Goal: Task Accomplishment & Management: Complete application form

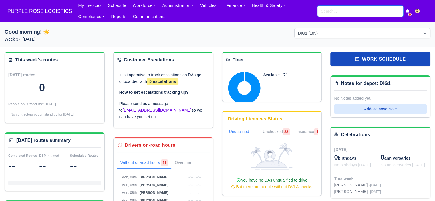
click at [332, 16] on input "search" at bounding box center [360, 11] width 86 height 11
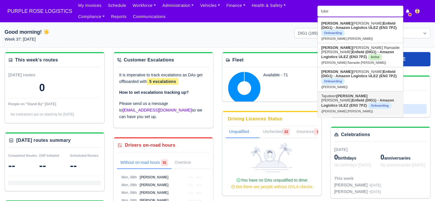
click at [347, 98] on strong "Enfield (DIG1) - Amazon Logistics ULEZ (EN3 7PZ)" at bounding box center [357, 102] width 73 height 9
type input "Tajudeen Luke Noah"
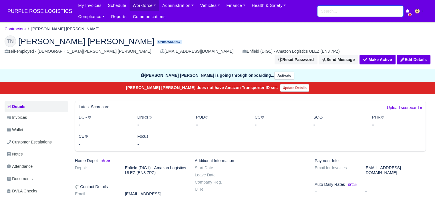
click at [332, 13] on input "search" at bounding box center [360, 11] width 86 height 11
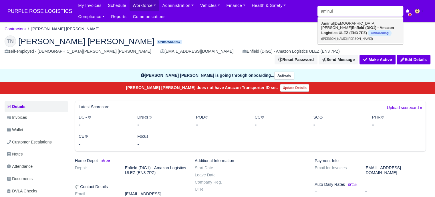
drag, startPoint x: 334, startPoint y: 28, endPoint x: 364, endPoint y: 27, distance: 29.7
click at [334, 28] on strong "Enfield (DIG1) - Amazon Logistics ULEZ (EN3 7PZ)" at bounding box center [357, 29] width 73 height 9
type input "Aminul Islam Mohammad"
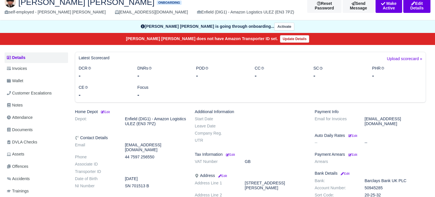
scroll to position [86, 0]
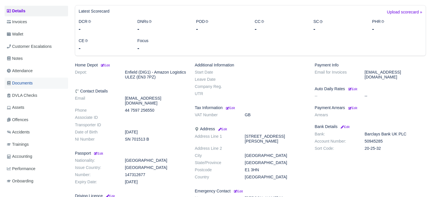
click at [26, 79] on link "Documents" at bounding box center [36, 82] width 63 height 11
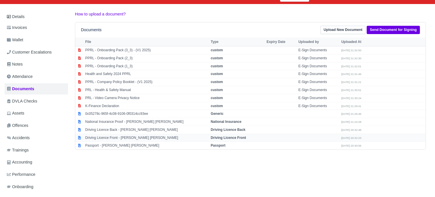
scroll to position [86, 0]
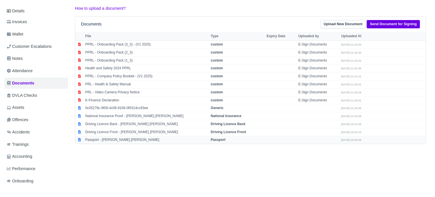
click at [107, 139] on td "Passport - Aminul Islam Mohammad" at bounding box center [146, 140] width 125 height 8
select select "passport"
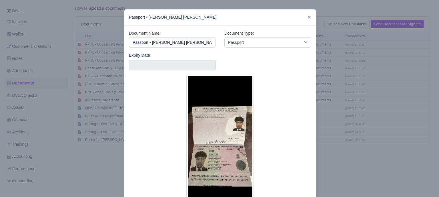
click at [382, 117] on div at bounding box center [219, 98] width 439 height 197
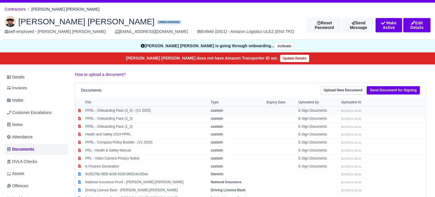
scroll to position [0, 0]
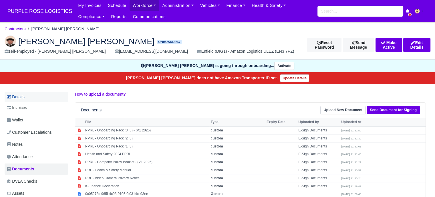
click at [27, 93] on link "Details" at bounding box center [36, 96] width 63 height 11
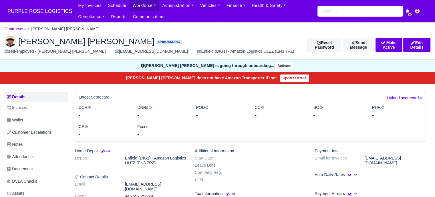
click at [137, 162] on dd "Enfield (DIG1) - Amazon Logistics ULEZ (EN3 7PZ)" at bounding box center [156, 160] width 70 height 10
click at [110, 151] on small "Edit" at bounding box center [105, 150] width 10 height 3
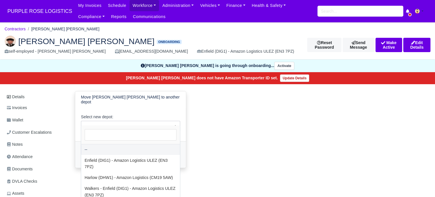
click at [112, 122] on span "--" at bounding box center [130, 125] width 99 height 7
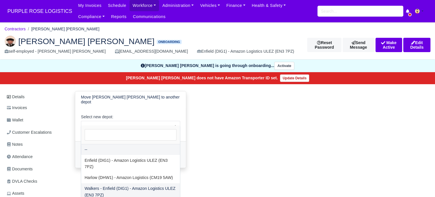
select select "5"
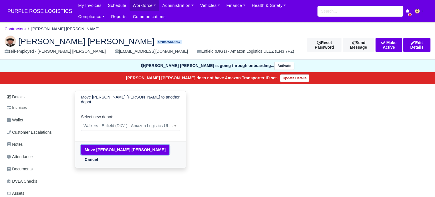
click at [122, 146] on button "Move Aminul Islam Mohammad" at bounding box center [125, 150] width 88 height 10
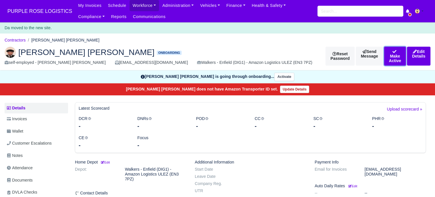
click at [384, 54] on button "Make Active" at bounding box center [395, 56] width 22 height 19
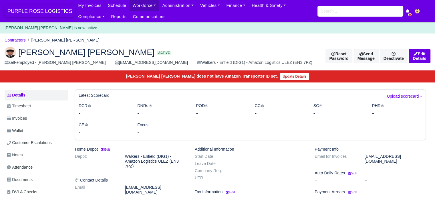
click at [25, 13] on span "PURPLE ROSE LOGISTICS" at bounding box center [40, 10] width 70 height 11
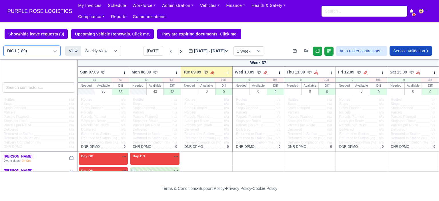
drag, startPoint x: 0, startPoint y: 0, endPoint x: 27, endPoint y: 57, distance: 62.8
click at [26, 54] on select "DIG1 (189) DAK1 (1) GIMD (28)" at bounding box center [31, 51] width 57 height 10
select select "5"
click at [3, 46] on select "DIG1 (189) DAK1 (1) GIMD (28)" at bounding box center [31, 51] width 57 height 10
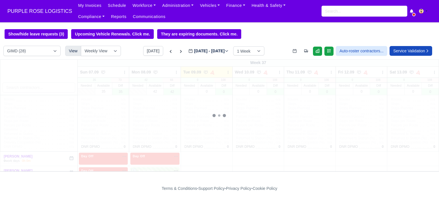
click at [26, 87] on div "Week 37 Sun 07.09" at bounding box center [219, 115] width 439 height 112
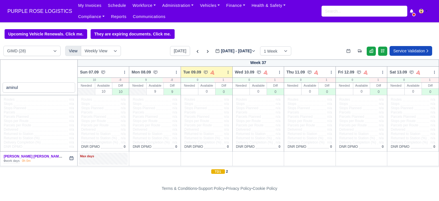
select select "5"
click at [102, 160] on div "Max days" at bounding box center [103, 159] width 49 height 12
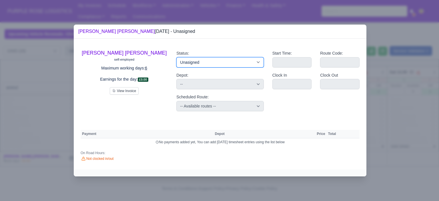
click at [214, 62] on select "Available Day Off Stand By Holiday Other Depot In Office OSM Ridealong Nursery …" at bounding box center [219, 62] width 87 height 10
select select "Day Off"
click at [176, 57] on select "Available Day Off Stand By Holiday Other Depot In Office OSM Ridealong Nursery …" at bounding box center [219, 62] width 87 height 10
select select
select select "na"
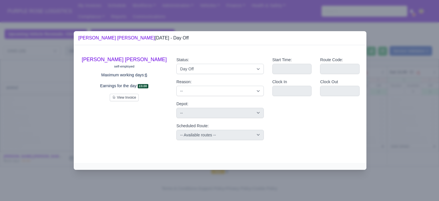
click at [384, 83] on div at bounding box center [219, 100] width 439 height 201
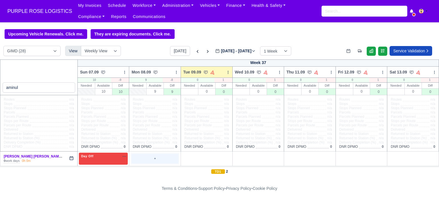
click at [150, 159] on div "+" at bounding box center [154, 158] width 47 height 9
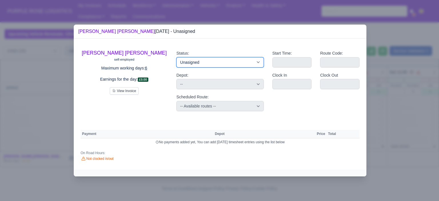
click at [217, 61] on select "Available Day Off Stand By Holiday Other Depot In Office OSM Ridealong Nursery …" at bounding box center [219, 62] width 87 height 10
click at [204, 61] on select "Available Day Off Stand By Holiday Other Depot In Office OSM Ridealong Nursery …" at bounding box center [219, 62] width 87 height 10
select select "Training"
click at [176, 57] on select "Available Day Off Stand By Holiday Other Depot In Office OSM Ridealong Nursery …" at bounding box center [219, 62] width 87 height 10
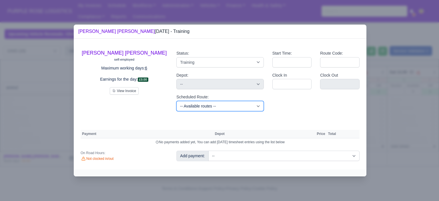
click at [210, 108] on select "-- Available routes -- Standard Parcel - Block of 6 Hours - (SD6) AmFlex RTS Ve…" at bounding box center [219, 106] width 87 height 10
select select "6"
click at [176, 101] on select "-- Available routes -- Standard Parcel - Block of 6 Hours - (SD6) AmFlex RTS Ve…" at bounding box center [219, 106] width 87 height 10
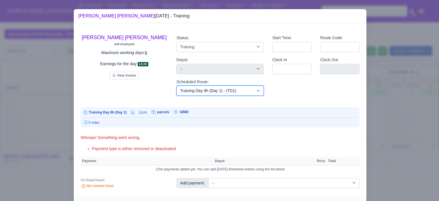
scroll to position [12, 0]
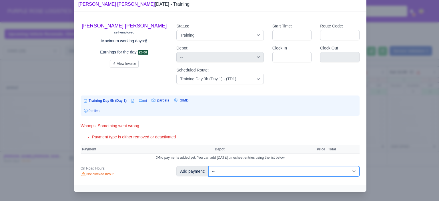
click at [335, 171] on select "-- Additional Hour Support (£14.50) Additional Hour Support (Walkers) (£13.50) …" at bounding box center [283, 171] width 151 height 10
select select "85"
click at [208, 166] on select "-- Additional Hour Support (£14.50) Additional Hour Support (Walkers) (£13.50) …" at bounding box center [283, 171] width 151 height 10
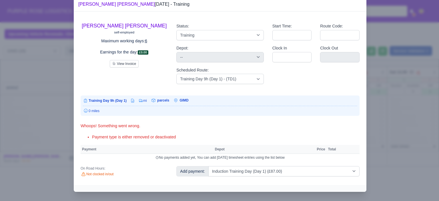
select select "5"
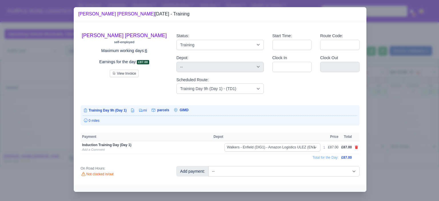
scroll to position [0, 0]
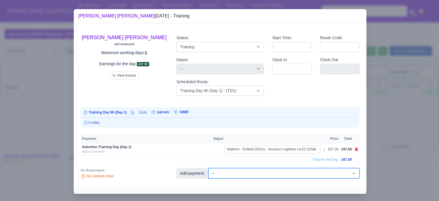
click at [349, 171] on select "-- Additional Hour Support (£14.50) Additional Hour Support (Walkers) (£13.50) …" at bounding box center [283, 173] width 151 height 10
select select "104"
click at [208, 168] on select "-- Additional Hour Support (£14.50) Additional Hour Support (Walkers) (£13.50) …" at bounding box center [283, 173] width 151 height 10
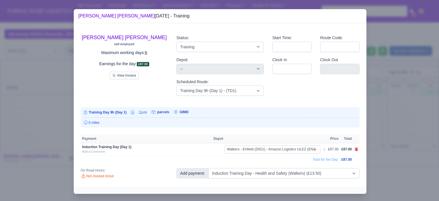
select select "5"
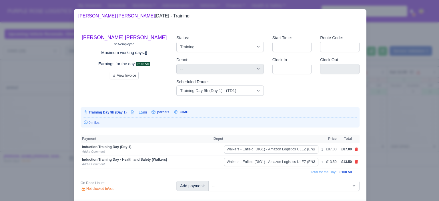
click at [405, 132] on div at bounding box center [219, 100] width 439 height 201
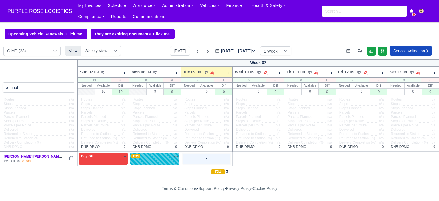
click at [199, 158] on div "+" at bounding box center [206, 158] width 47 height 9
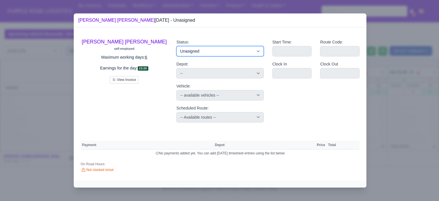
click at [213, 53] on select "Available Day Off Stand By Holiday Other Depot In Office OSM Ridealong Nursery …" at bounding box center [219, 51] width 87 height 10
select select "Day Off"
click at [176, 46] on select "Available Day Off Stand By Holiday Other Depot In Office OSM Ridealong Nursery …" at bounding box center [219, 51] width 87 height 10
select select "na"
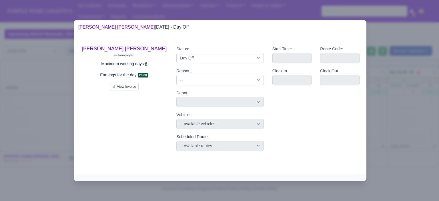
click at [414, 114] on div at bounding box center [219, 100] width 439 height 201
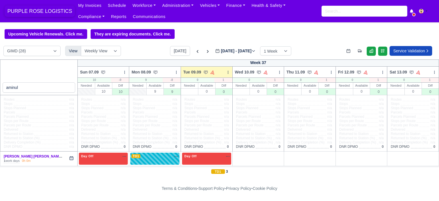
click at [34, 9] on span "PURPLE ROSE LOGISTICS" at bounding box center [40, 10] width 70 height 11
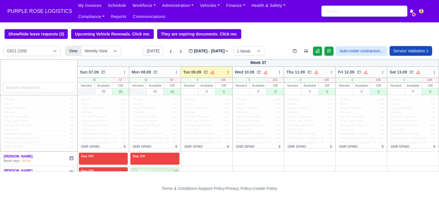
click at [340, 13] on input "search" at bounding box center [365, 11] width 86 height 11
drag, startPoint x: 135, startPoint y: 3, endPoint x: 154, endPoint y: 11, distance: 20.0
click at [136, 3] on link "Workforce" at bounding box center [144, 5] width 30 height 11
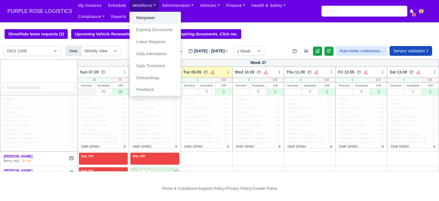
click at [152, 16] on link "Manpower" at bounding box center [155, 18] width 46 height 12
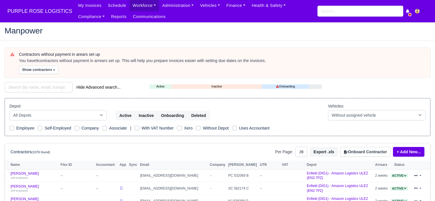
select select "25"
click at [383, 149] on button "Onboard Contractor" at bounding box center [365, 152] width 50 height 10
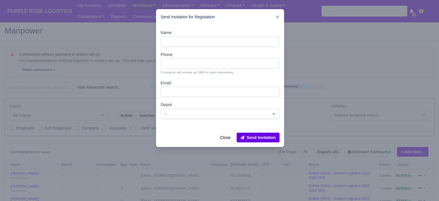
click at [187, 108] on div "Depot: -- Enfield (DIG1) - Amazon Logistics ULEZ (EN3 7PZ) Harlow (DHW1) - Amaz…" at bounding box center [220, 109] width 119 height 17
click at [185, 116] on select "-- Enfield (DIG1) - Amazon Logistics ULEZ (EN3 7PZ) Harlow (DHW1) - Amazon Logi…" at bounding box center [220, 114] width 119 height 10
select select "5"
click at [161, 109] on select "-- Enfield (DIG1) - Amazon Logistics ULEZ (EN3 7PZ) Harlow (DHW1) - Amazon Logi…" at bounding box center [220, 114] width 119 height 10
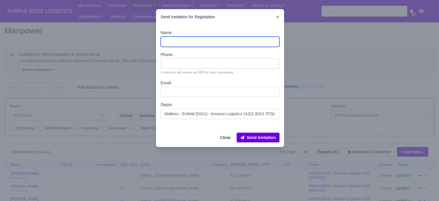
click at [185, 42] on input "Name:" at bounding box center [220, 42] width 119 height 10
paste input "Shivani Semwal"
type input "Shivani Semwal"
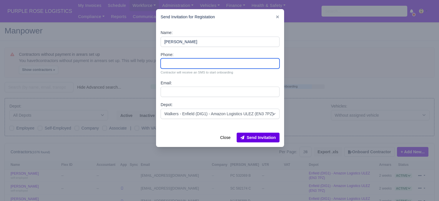
click at [189, 67] on input "Phone:" at bounding box center [220, 63] width 119 height 10
paste input "44 7426 205856"
type input "44 7426 205856"
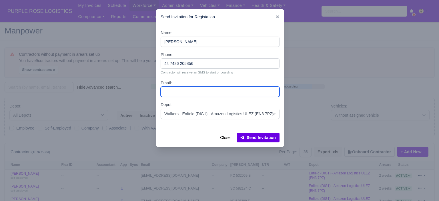
click at [187, 93] on input "Email:" at bounding box center [220, 92] width 119 height 10
click at [202, 95] on input "Email:" at bounding box center [220, 92] width 119 height 10
paste input "shivsem99@gmail.com"
type input "shivsem99@gmail.com"
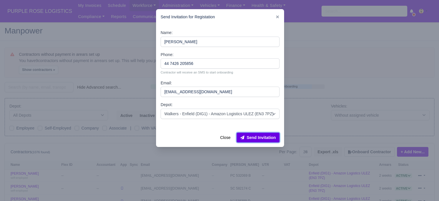
click at [261, 137] on button "Send Invitation" at bounding box center [258, 138] width 43 height 10
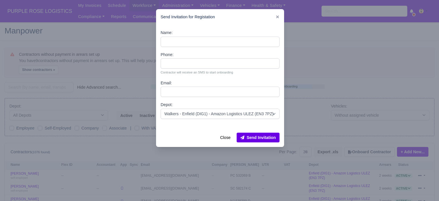
drag, startPoint x: 333, startPoint y: 105, endPoint x: 326, endPoint y: 100, distance: 8.7
click at [333, 105] on div at bounding box center [219, 100] width 439 height 201
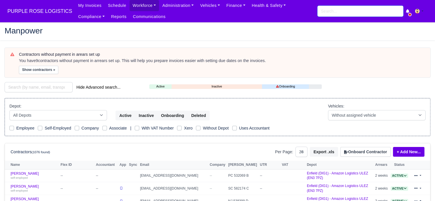
click at [334, 11] on input "search" at bounding box center [360, 11] width 86 height 11
type input "shivani"
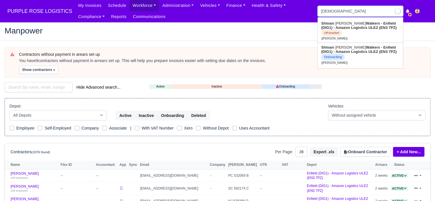
type input "shivani Semwal"
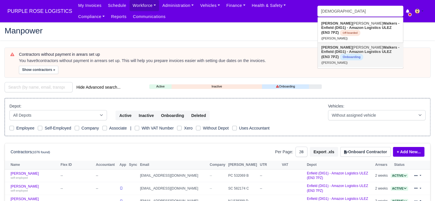
click at [346, 56] on link "Shivani Semwal Walkers - Enfield (DIG1) - Amazon Logistics ULEZ (EN3 7PZ) Onboa…" at bounding box center [360, 55] width 85 height 24
type input "Shivani Semwal"
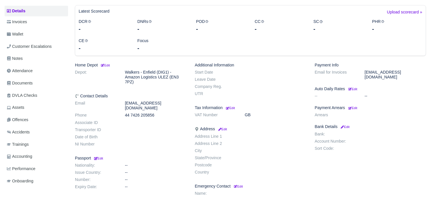
click at [134, 104] on dd "[EMAIL_ADDRESS][DOMAIN_NAME]" at bounding box center [156, 106] width 70 height 10
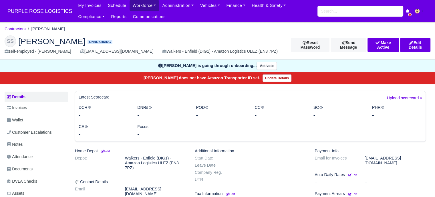
click at [145, 5] on link "Workforce" at bounding box center [144, 5] width 30 height 11
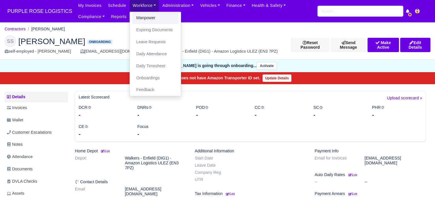
click at [147, 18] on link "Manpower" at bounding box center [155, 18] width 46 height 12
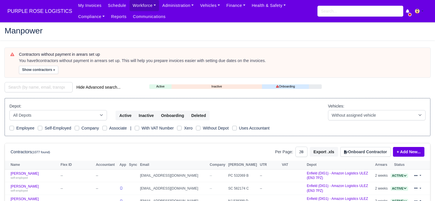
select select "25"
click at [364, 149] on button "Onboard Contractor" at bounding box center [365, 152] width 50 height 10
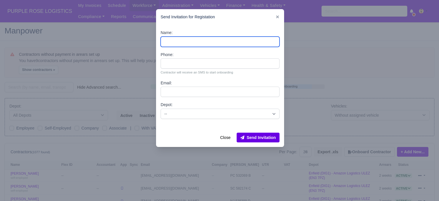
click at [209, 42] on input "Name:" at bounding box center [220, 42] width 119 height 10
paste input "XINGUO MI"
type input "XINGUO MI"
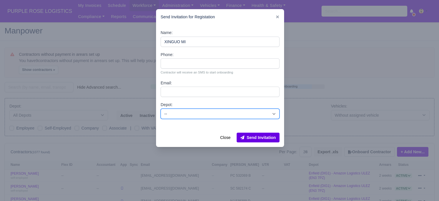
click at [197, 113] on select "-- Enfield (DIG1) - Amazon Logistics ULEZ (EN3 7PZ) Harlow (DHW1) - Amazon Logi…" at bounding box center [220, 114] width 119 height 10
select select "5"
click at [161, 109] on select "-- Enfield (DIG1) - Amazon Logistics ULEZ (EN3 7PZ) Harlow (DHW1) - Amazon Logi…" at bounding box center [220, 114] width 119 height 10
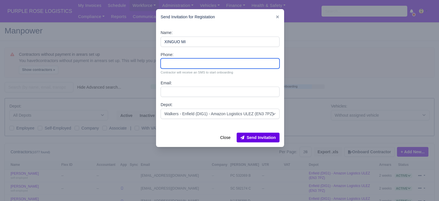
click at [191, 63] on input "Phone:" at bounding box center [220, 63] width 119 height 10
paste input "44 7984 015108"
type input "44 7984 015108"
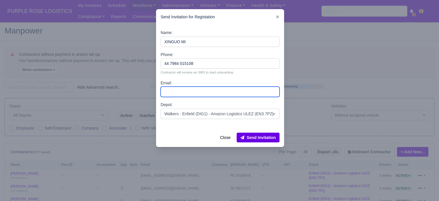
click at [195, 89] on input "Email:" at bounding box center [220, 92] width 119 height 10
paste input "linleo2025@hotmail.com"
type input "linleo2025@hotmail.com"
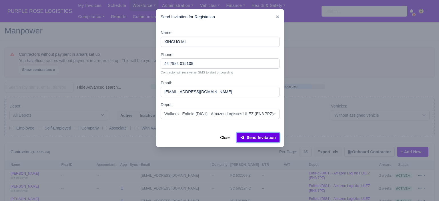
click at [258, 139] on button "Send Invitation" at bounding box center [258, 138] width 43 height 10
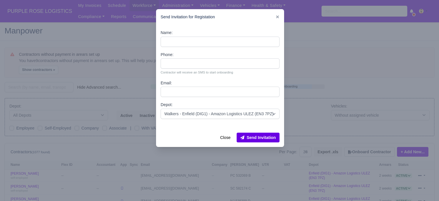
click at [311, 93] on div at bounding box center [219, 100] width 439 height 201
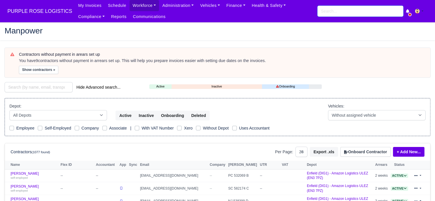
drag, startPoint x: 340, startPoint y: 7, endPoint x: 340, endPoint y: 9, distance: 2.9
click at [340, 7] on input "search" at bounding box center [360, 11] width 86 height 11
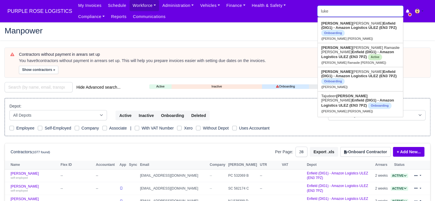
type input "luke n"
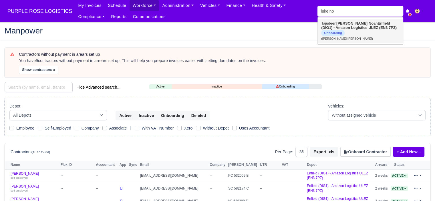
click at [344, 30] on span "Onboarding" at bounding box center [332, 33] width 23 height 7
type input "[PERSON_NAME] [PERSON_NAME]"
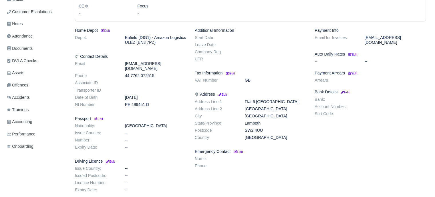
scroll to position [74, 0]
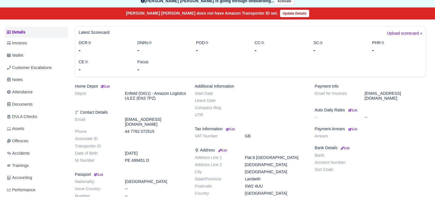
click at [288, 133] on dd "GB" at bounding box center [275, 135] width 70 height 5
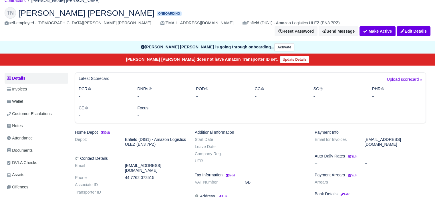
scroll to position [0, 0]
